Goal: Transaction & Acquisition: Purchase product/service

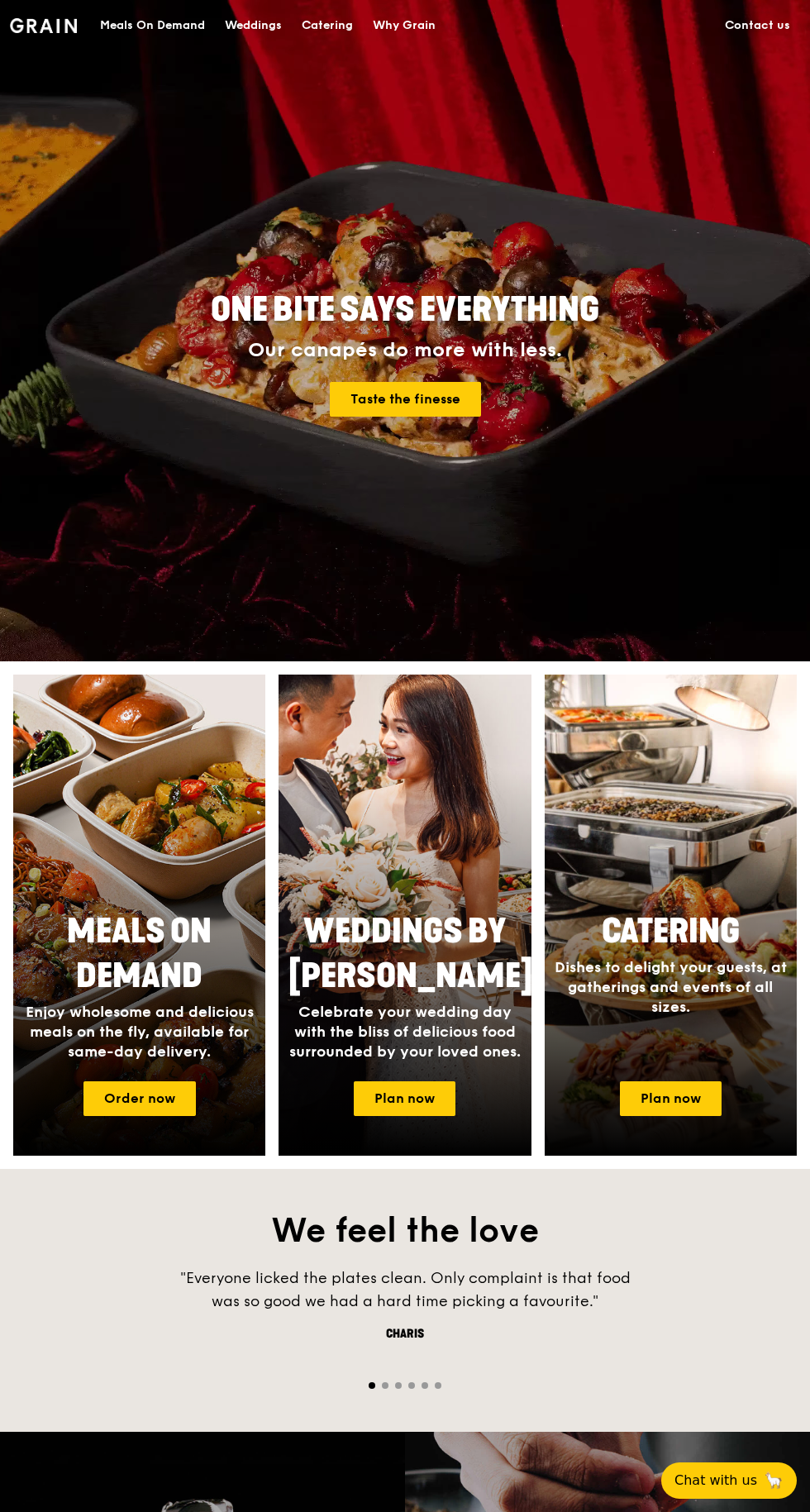
click at [124, 1093] on link "Order now" at bounding box center [139, 1098] width 112 height 35
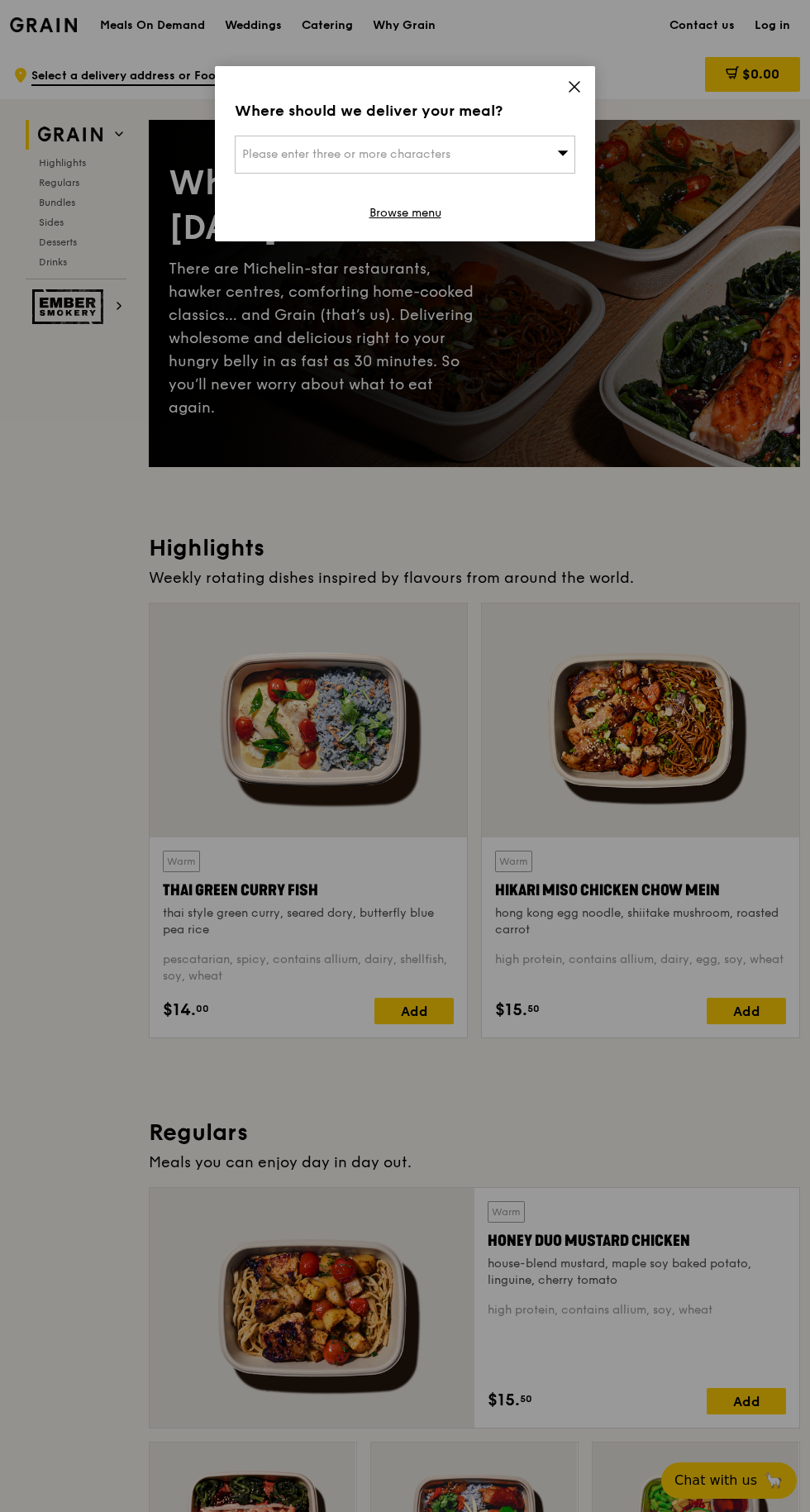
click at [267, 159] on span "Please enter three or more characters" at bounding box center [347, 154] width 209 height 14
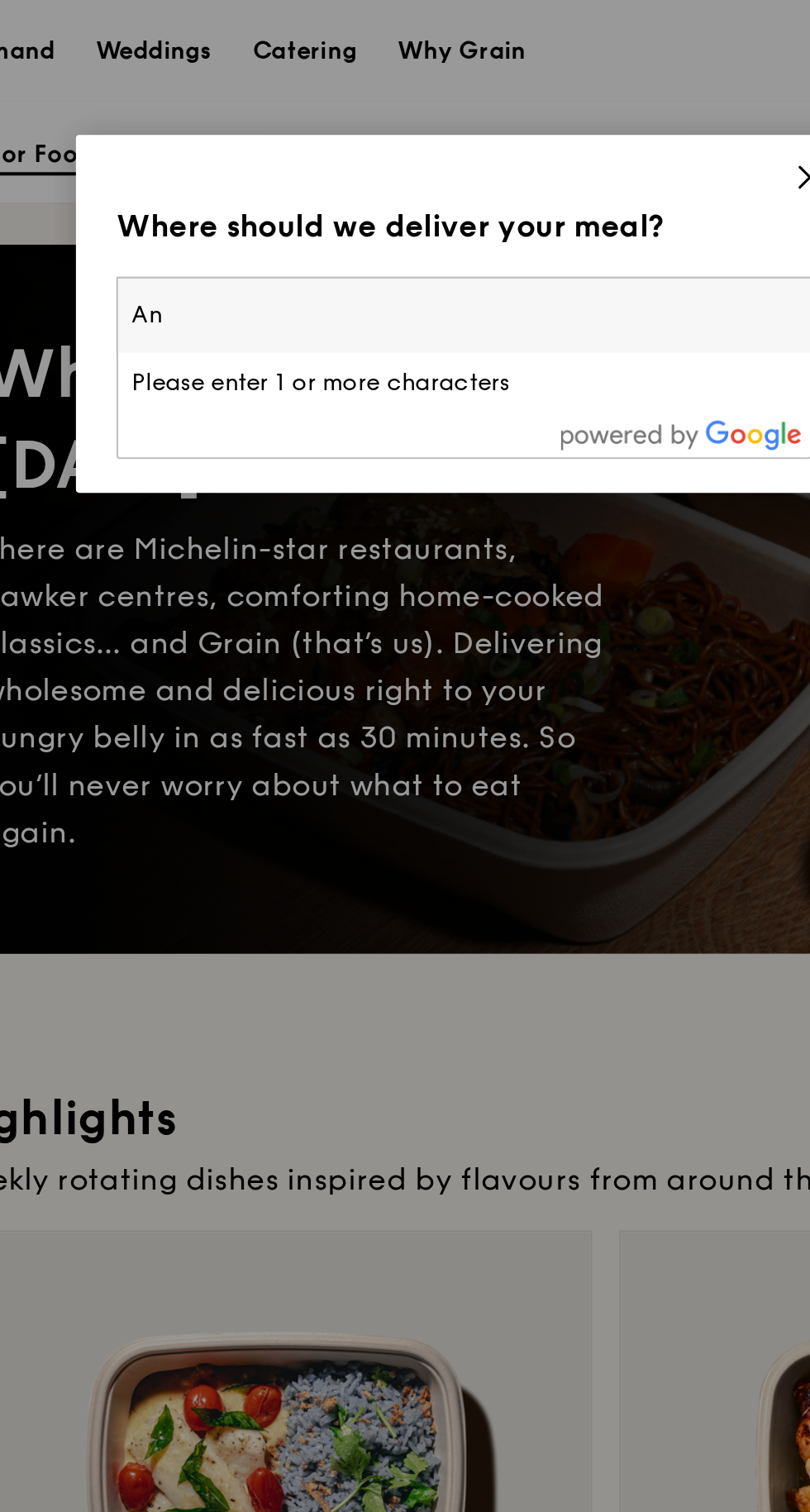
type input "Ang"
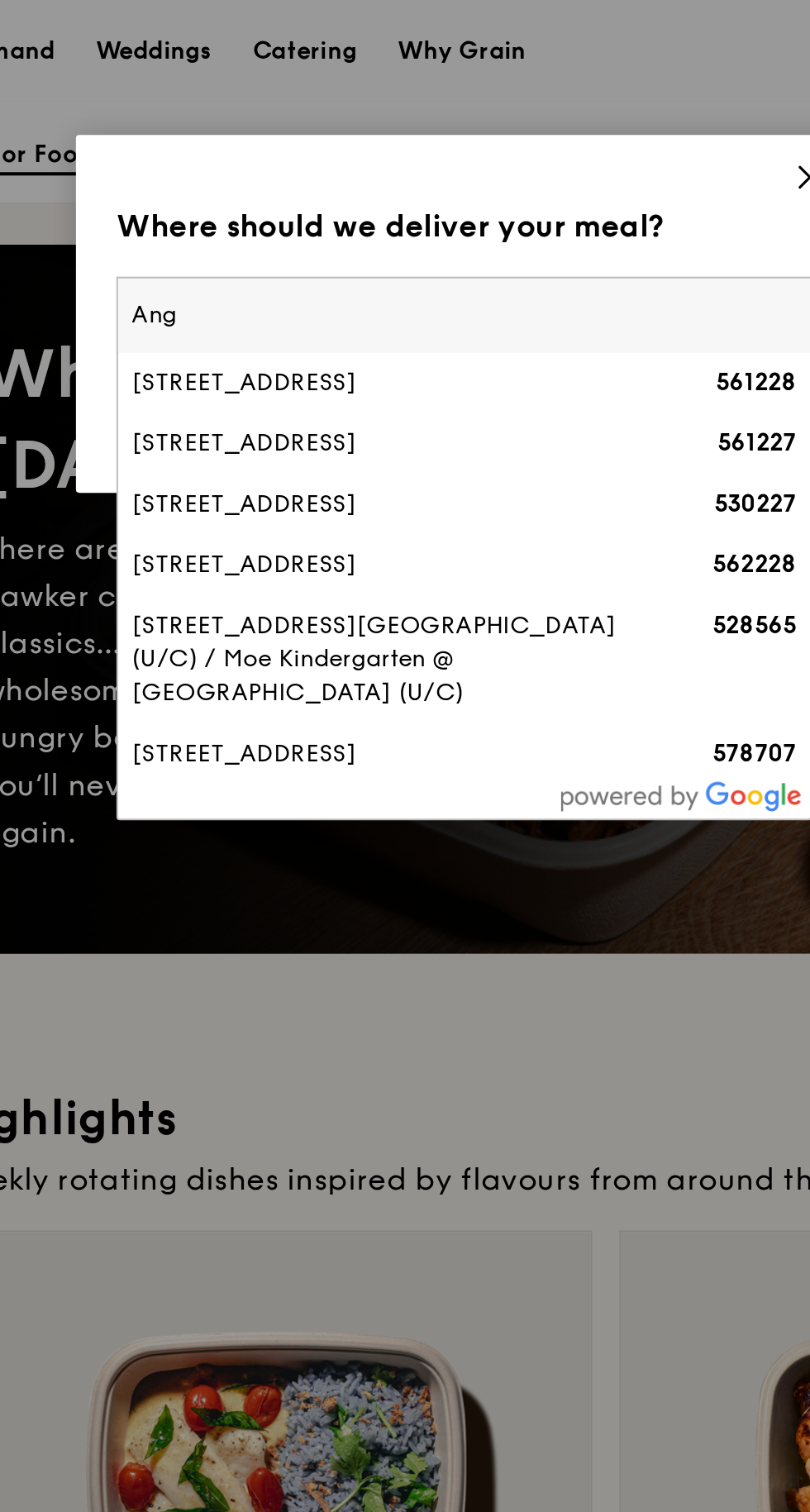
click at [267, 195] on div "[STREET_ADDRESS]" at bounding box center [365, 187] width 245 height 17
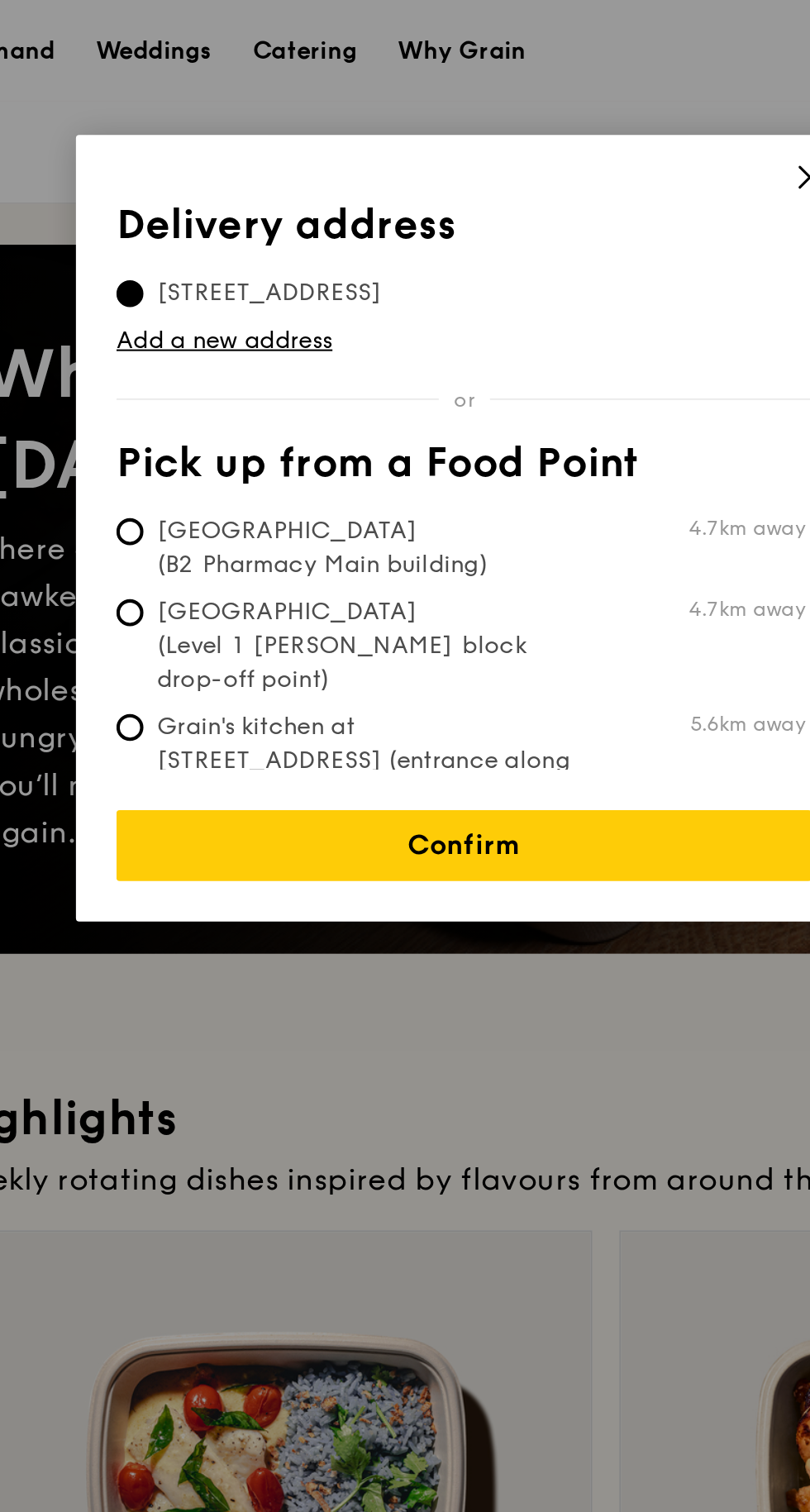
click at [290, 414] on link "Confirm" at bounding box center [405, 414] width 341 height 35
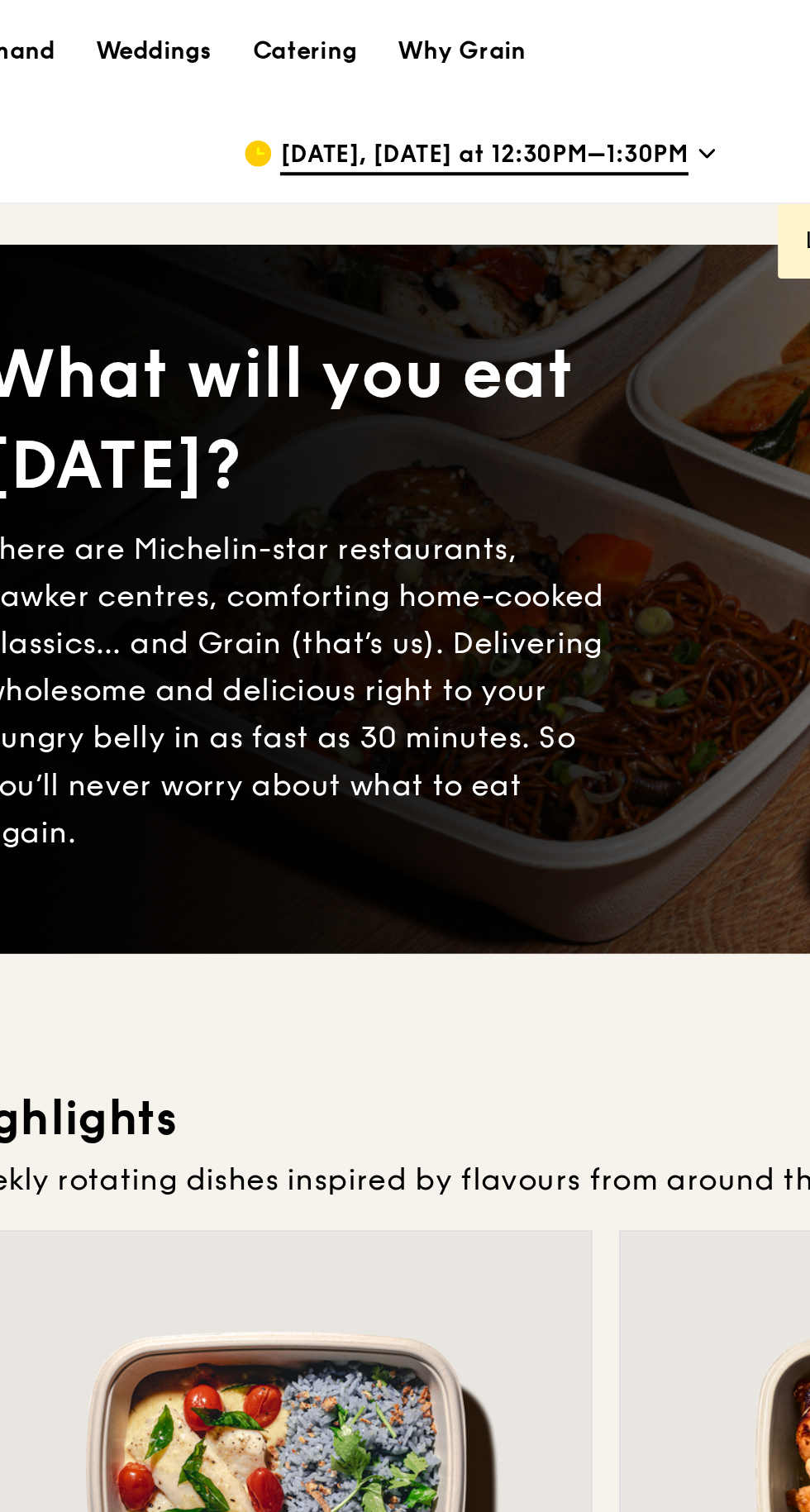
click at [316, 74] on span "[DATE], [DATE] at 12:30PM–1:30PM" at bounding box center [415, 76] width 200 height 18
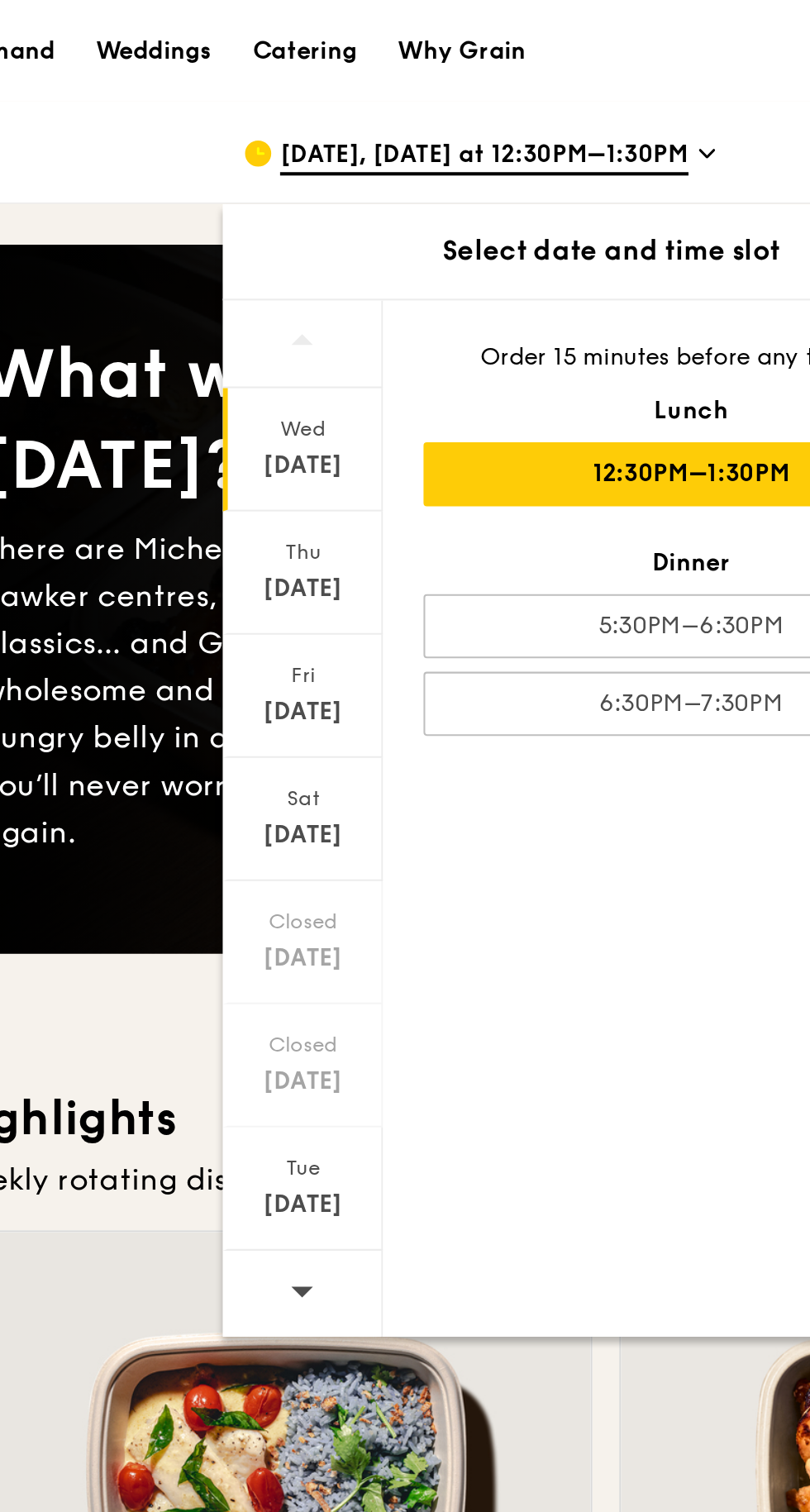
click at [315, 289] on div "[DATE]" at bounding box center [326, 288] width 74 height 17
